Goal: Task Accomplishment & Management: Manage account settings

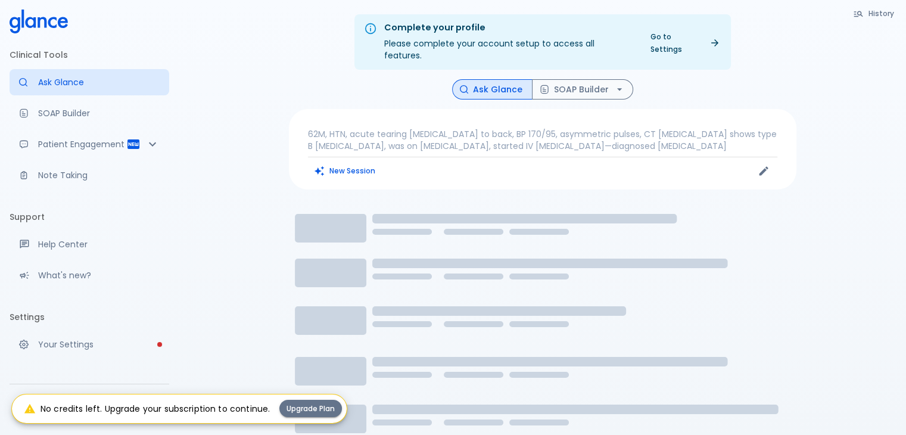
click at [311, 409] on button "Upgrade Plan" at bounding box center [310, 408] width 63 height 17
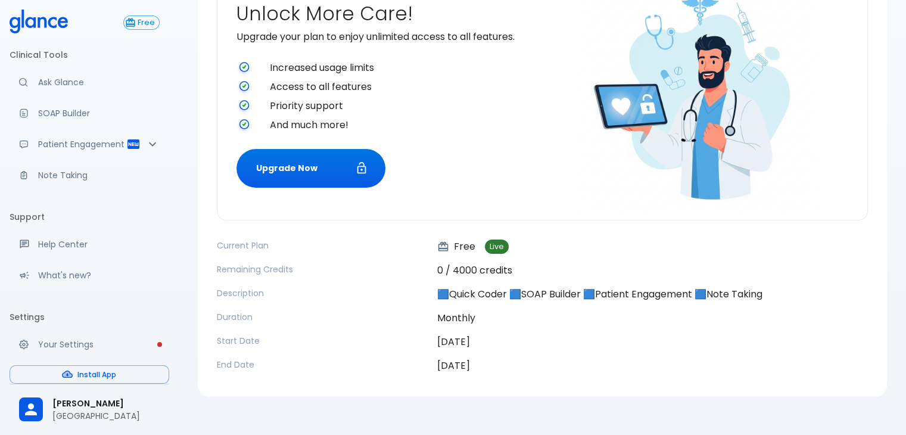
scroll to position [160, 0]
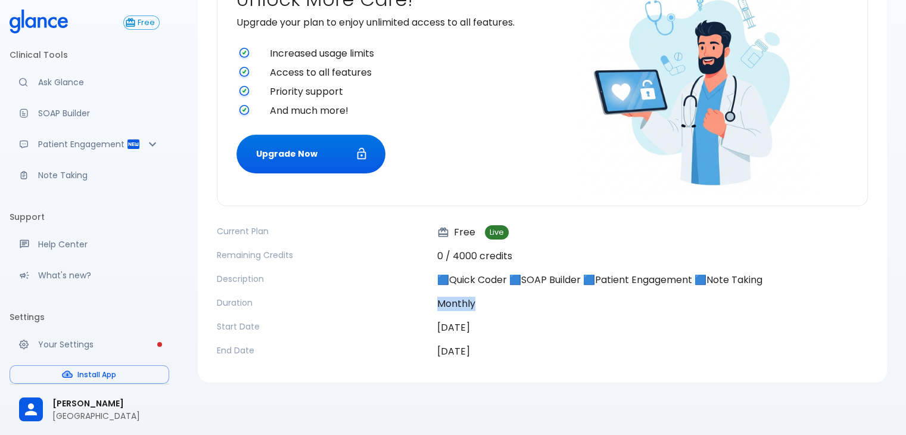
drag, startPoint x: 427, startPoint y: 306, endPoint x: 477, endPoint y: 306, distance: 49.4
click at [477, 306] on div "Current Plan Free Live Remaining Credits 0 / 4000 credits Description 🟦Quick Co…" at bounding box center [542, 291] width 651 height 133
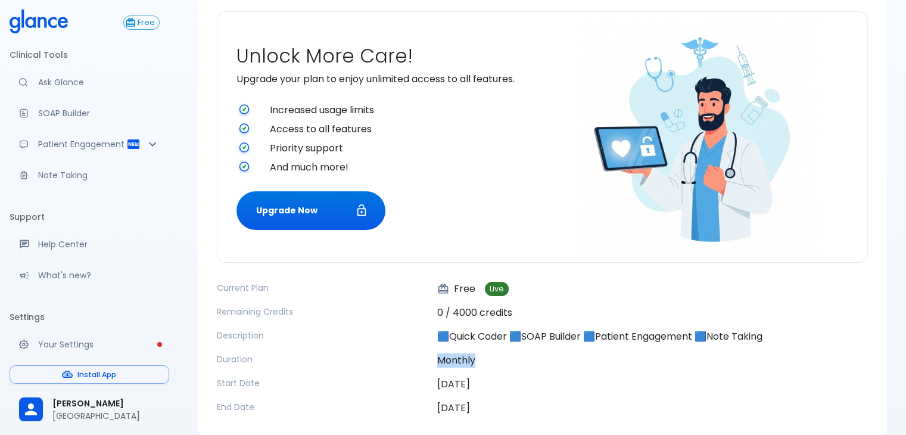
scroll to position [0, 0]
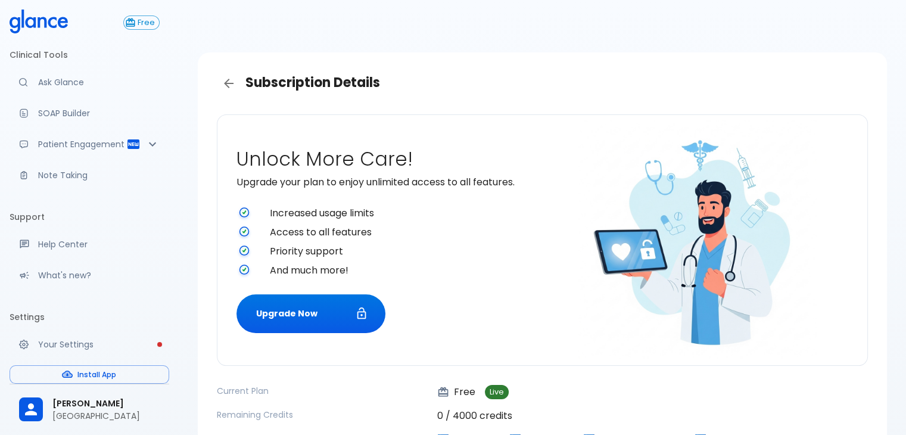
click at [39, 17] on icon at bounding box center [42, 22] width 9 height 11
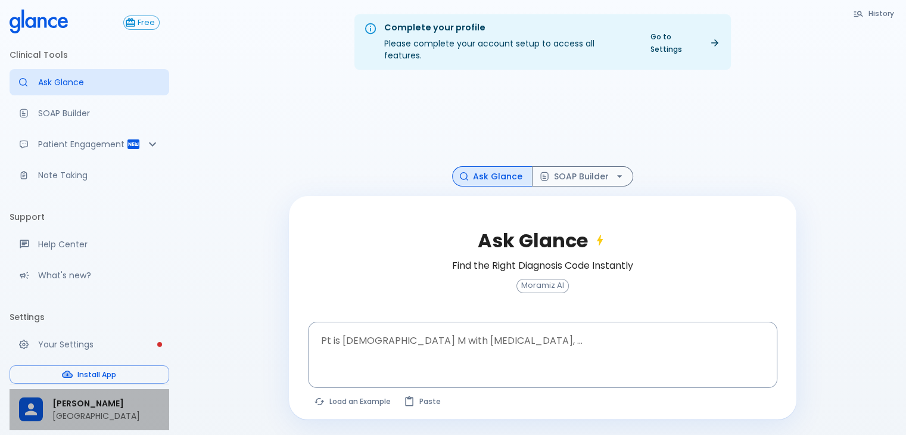
click at [105, 406] on span "[PERSON_NAME]" at bounding box center [105, 403] width 107 height 13
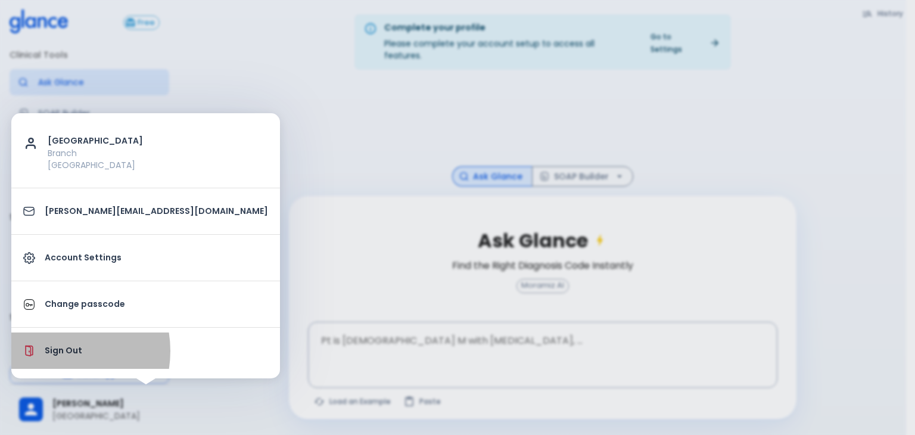
click at [55, 350] on p "Sign Out" at bounding box center [156, 350] width 223 height 13
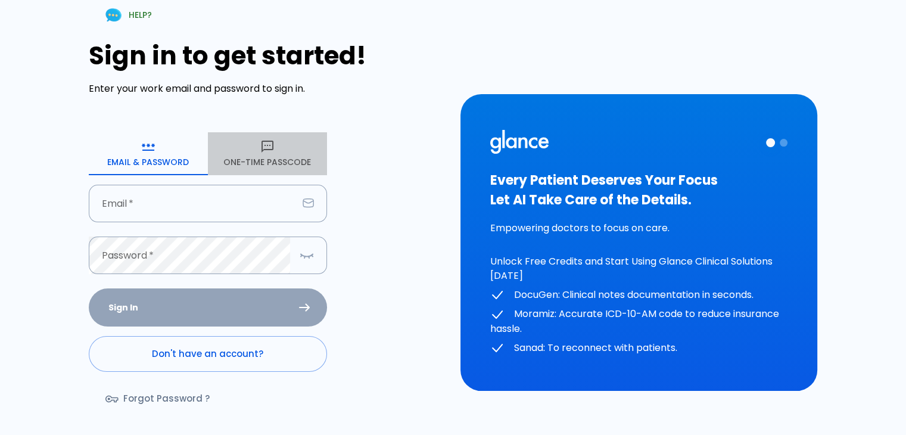
click at [280, 146] on button "One-Time Passcode" at bounding box center [267, 153] width 119 height 43
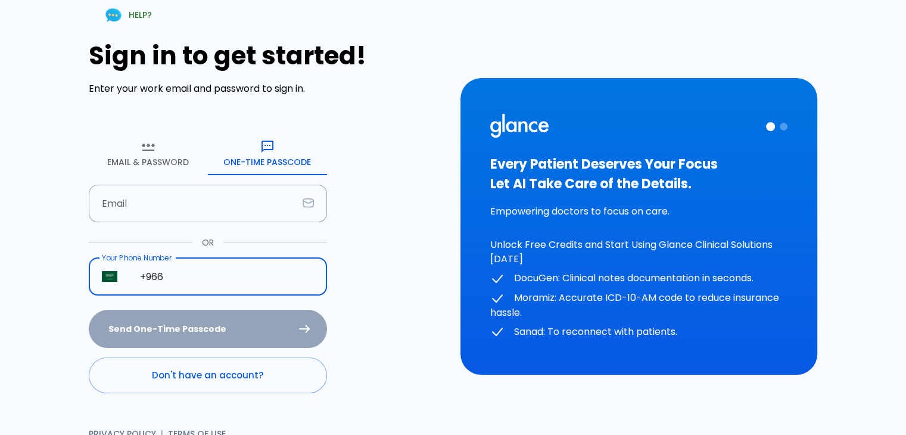
click at [178, 269] on input "+966" at bounding box center [227, 277] width 200 height 38
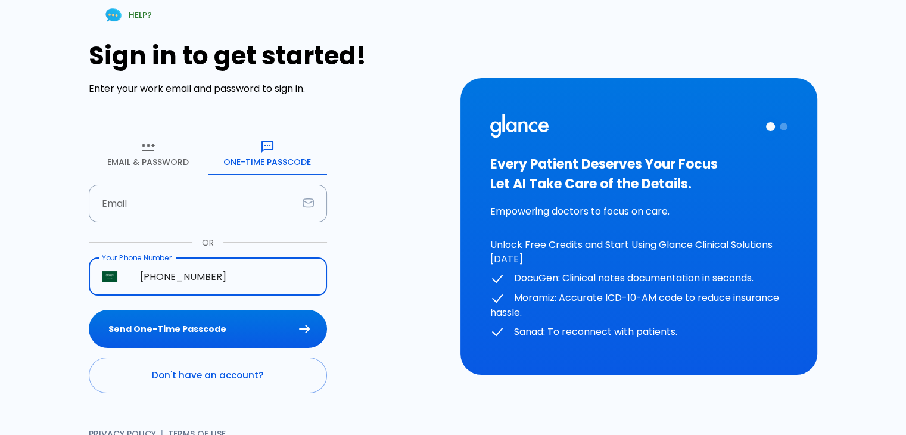
type input "[PHONE_NUMBER]"
click at [89, 310] on button "Send One-Time Passcode" at bounding box center [208, 329] width 238 height 39
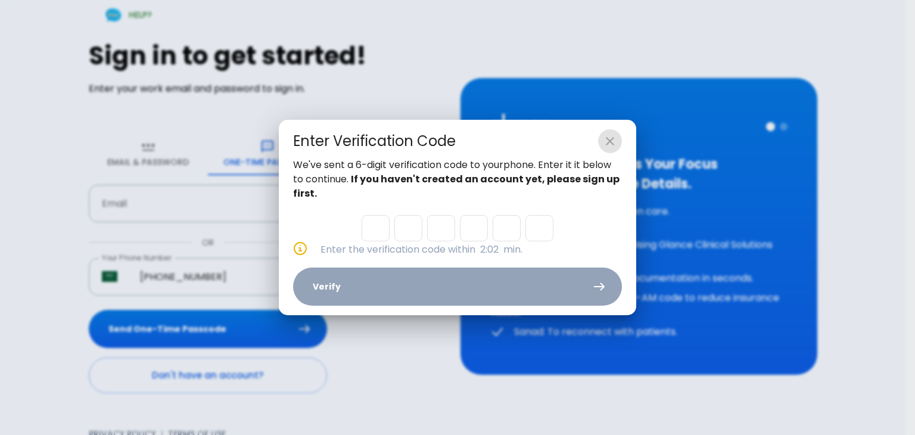
click at [615, 142] on icon "close" at bounding box center [610, 141] width 14 height 14
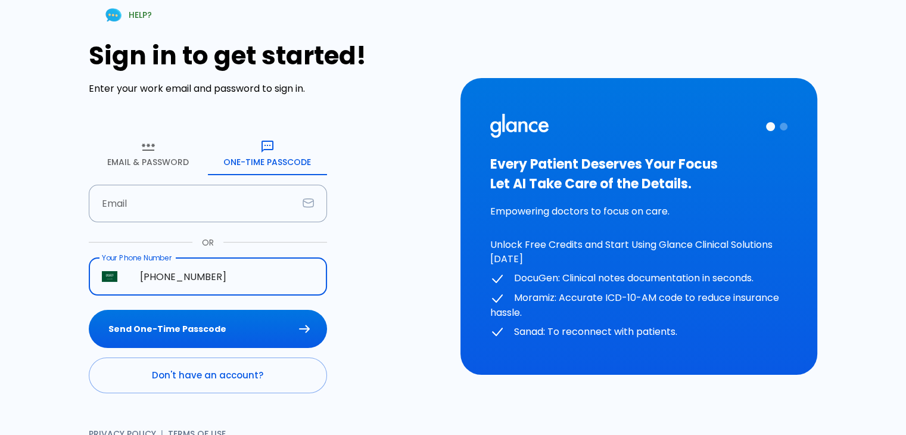
click at [223, 377] on link "Don't have an account?" at bounding box center [208, 375] width 238 height 36
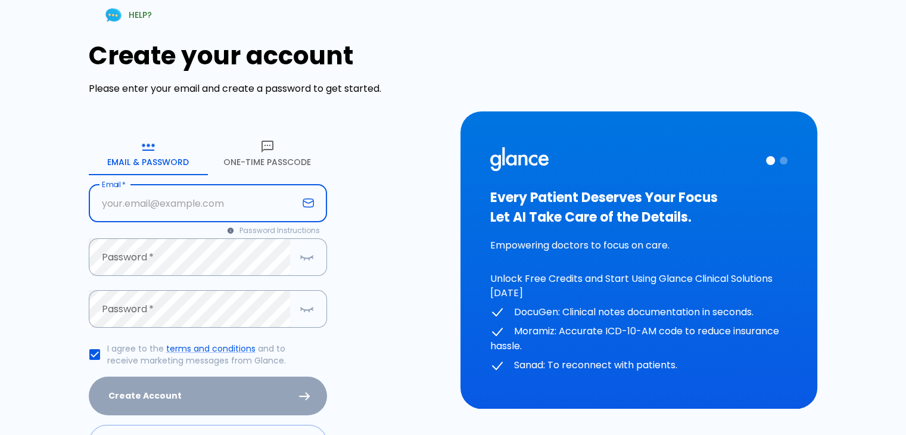
click at [143, 189] on input "Email   *" at bounding box center [193, 204] width 209 height 38
type input "[EMAIL_ADDRESS][DOMAIN_NAME]"
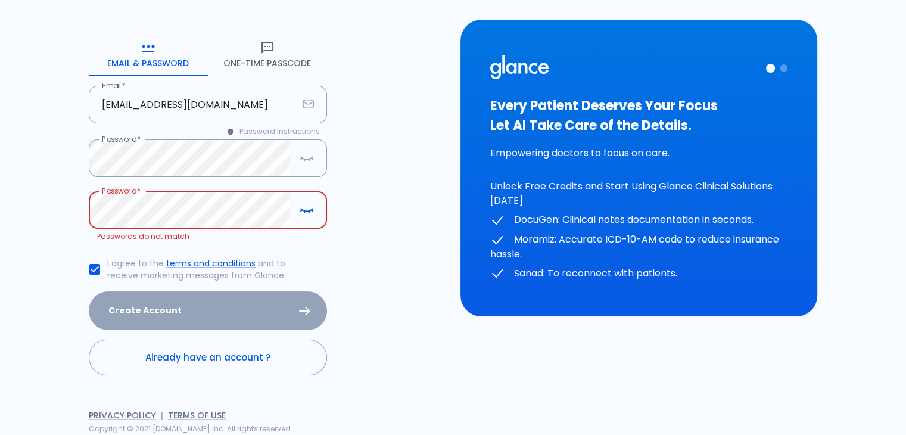
scroll to position [86, 0]
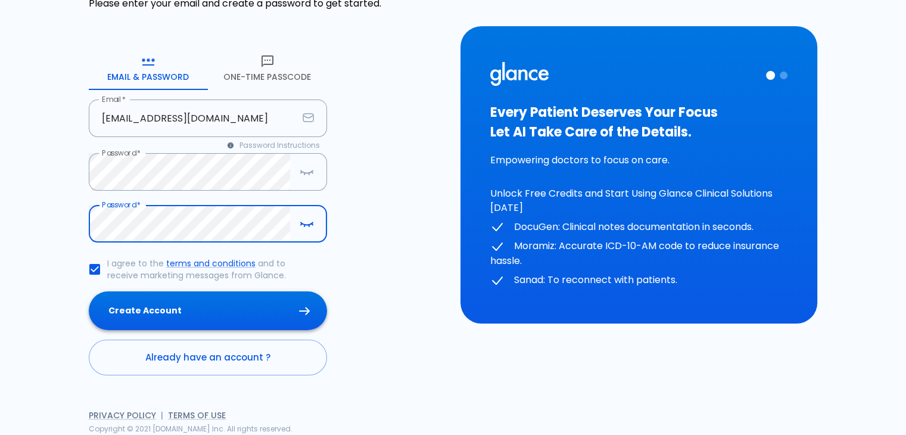
click at [214, 311] on button "Create Account" at bounding box center [208, 310] width 238 height 39
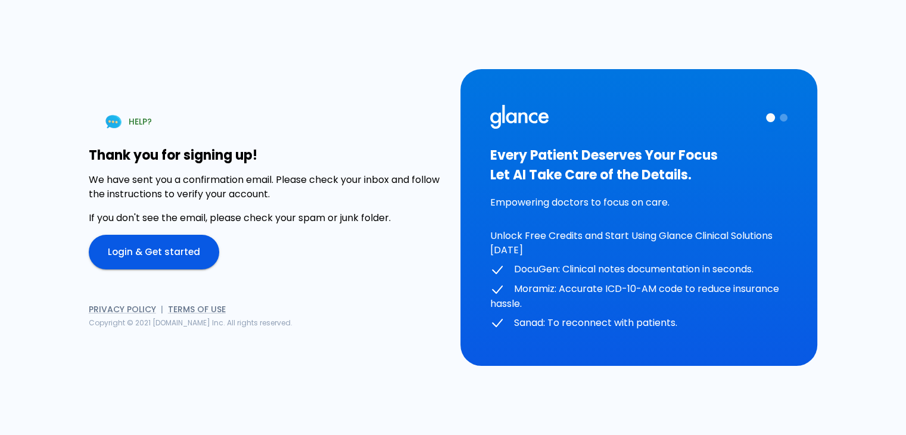
scroll to position [0, 0]
click at [139, 248] on link "Login & Get started" at bounding box center [154, 252] width 130 height 35
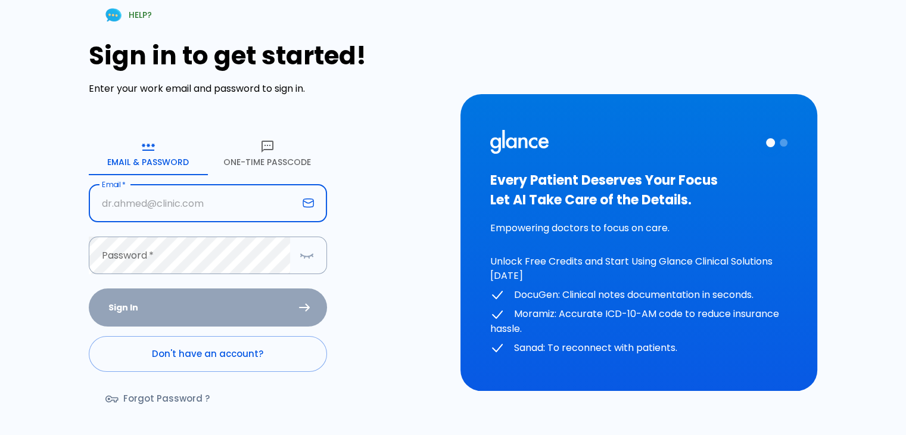
click at [138, 199] on input "Email   *" at bounding box center [193, 204] width 209 height 38
type input "[EMAIL_ADDRESS][DOMAIN_NAME]"
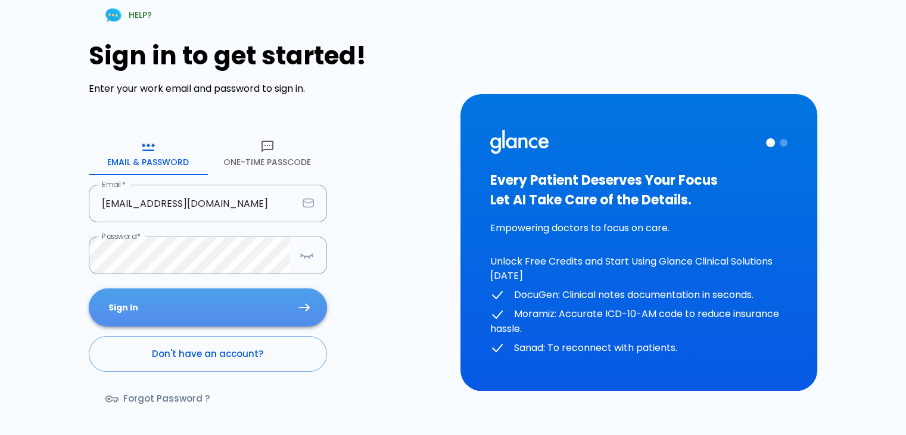
click at [208, 307] on button "Sign In" at bounding box center [208, 307] width 238 height 39
